Goal: Task Accomplishment & Management: Manage account settings

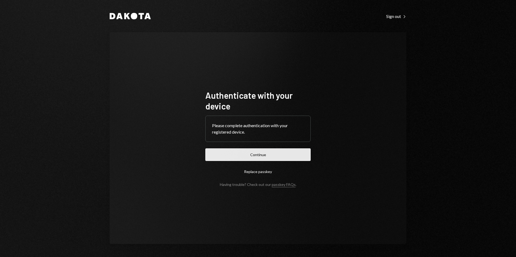
click at [264, 153] on button "Continue" at bounding box center [257, 155] width 105 height 13
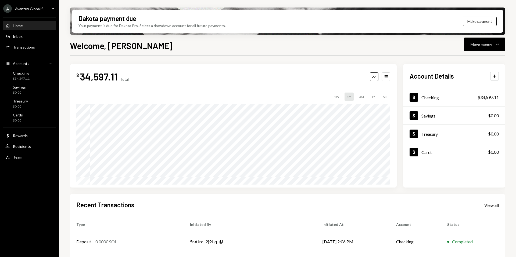
click at [27, 7] on div "Avantux Global S..." at bounding box center [30, 8] width 31 height 5
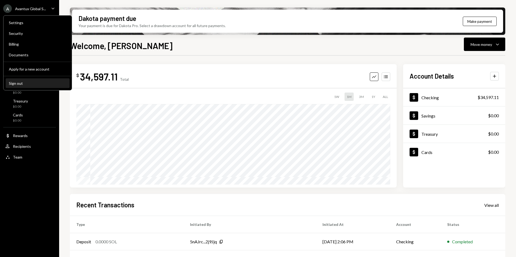
click at [24, 85] on button "Sign out" at bounding box center [38, 84] width 64 height 10
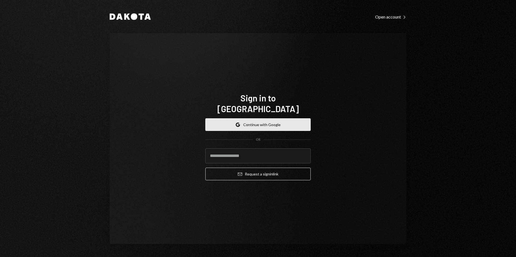
click at [253, 119] on button "Google Continue with Google" at bounding box center [257, 125] width 105 height 13
